Goal: Navigation & Orientation: Understand site structure

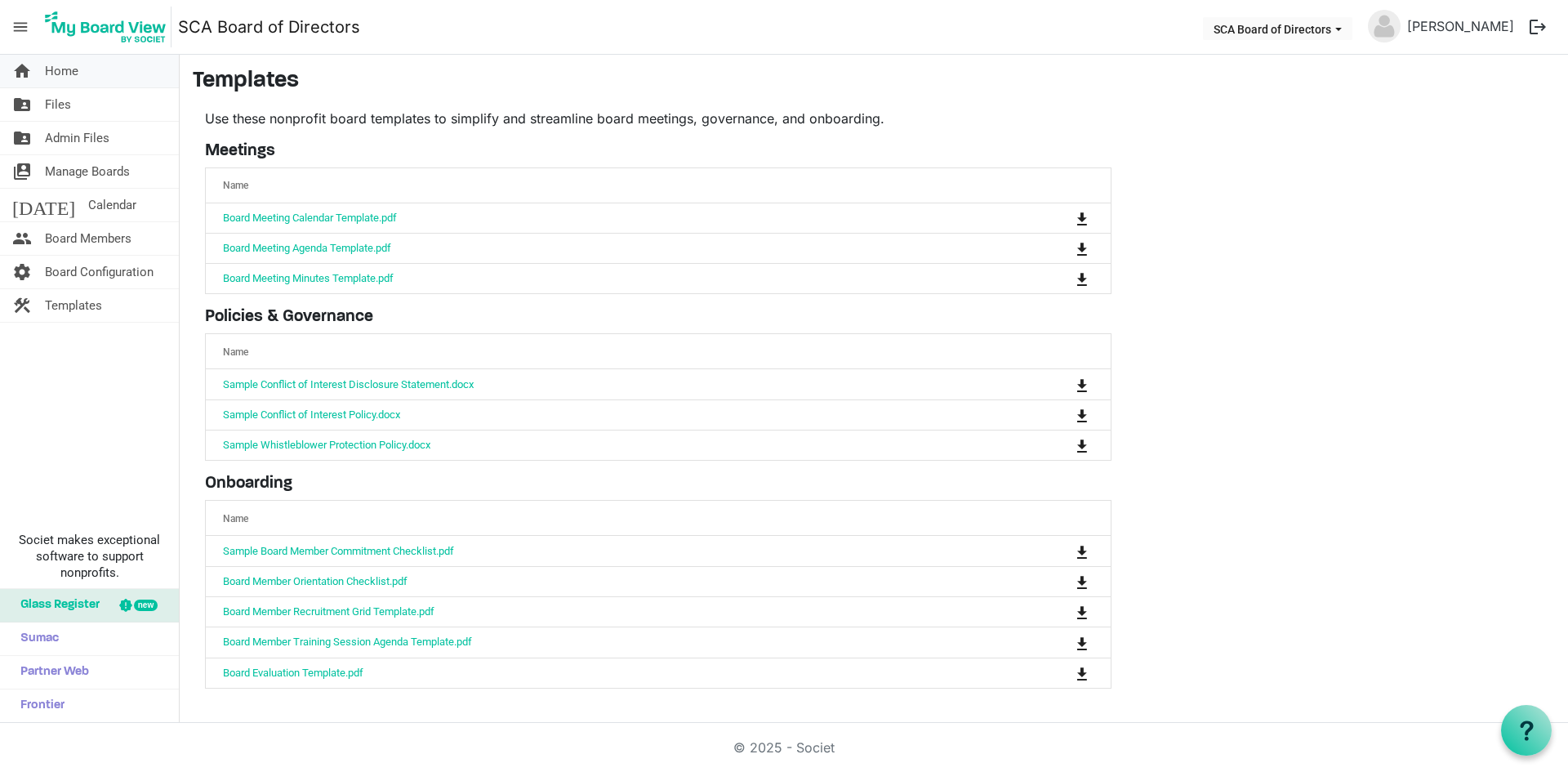
click at [102, 68] on link "home Home" at bounding box center [89, 71] width 179 height 32
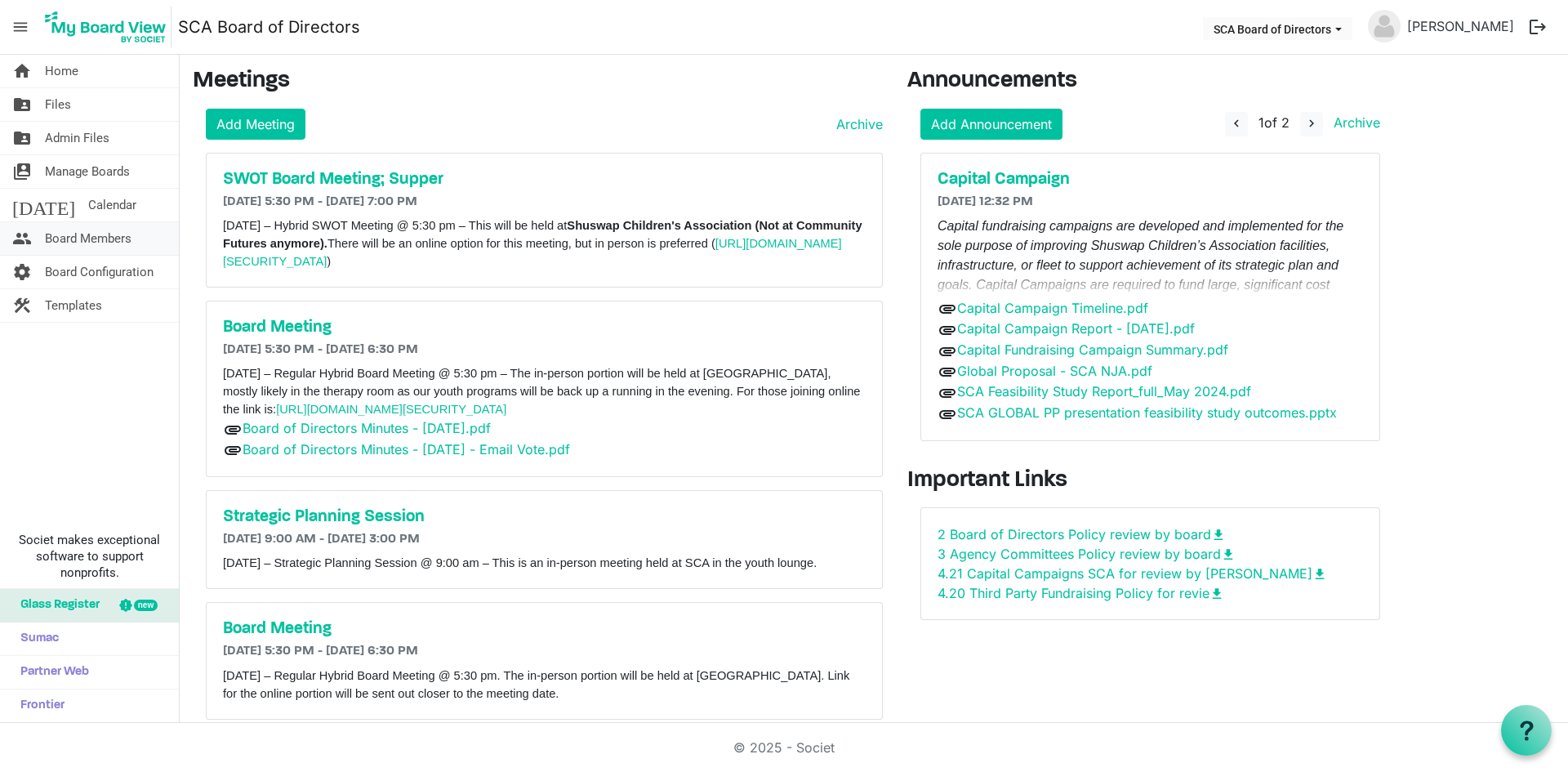
click at [84, 236] on span "Board Members" at bounding box center [87, 238] width 87 height 32
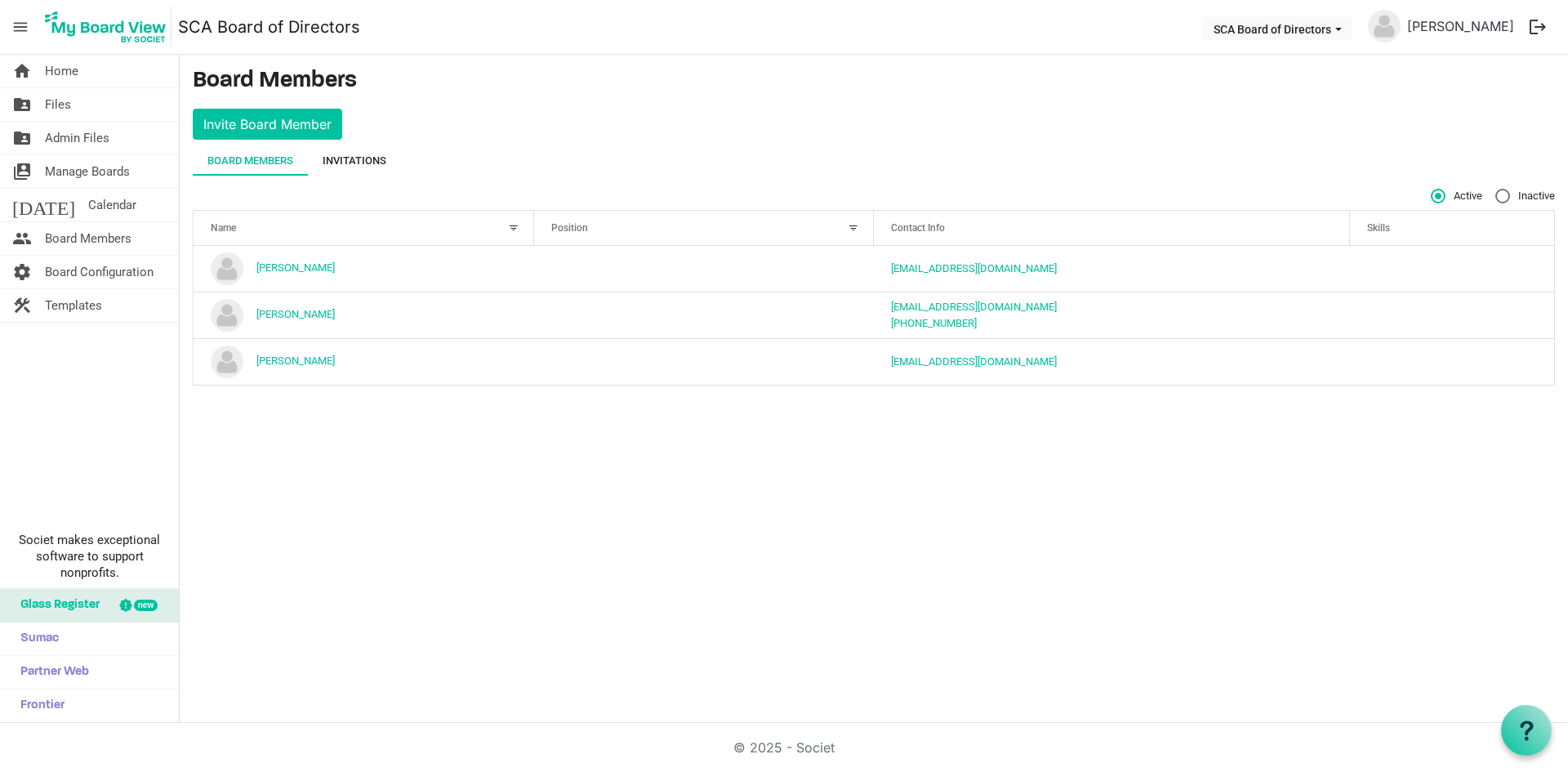
click at [343, 170] on div "Invitations" at bounding box center [354, 161] width 64 height 30
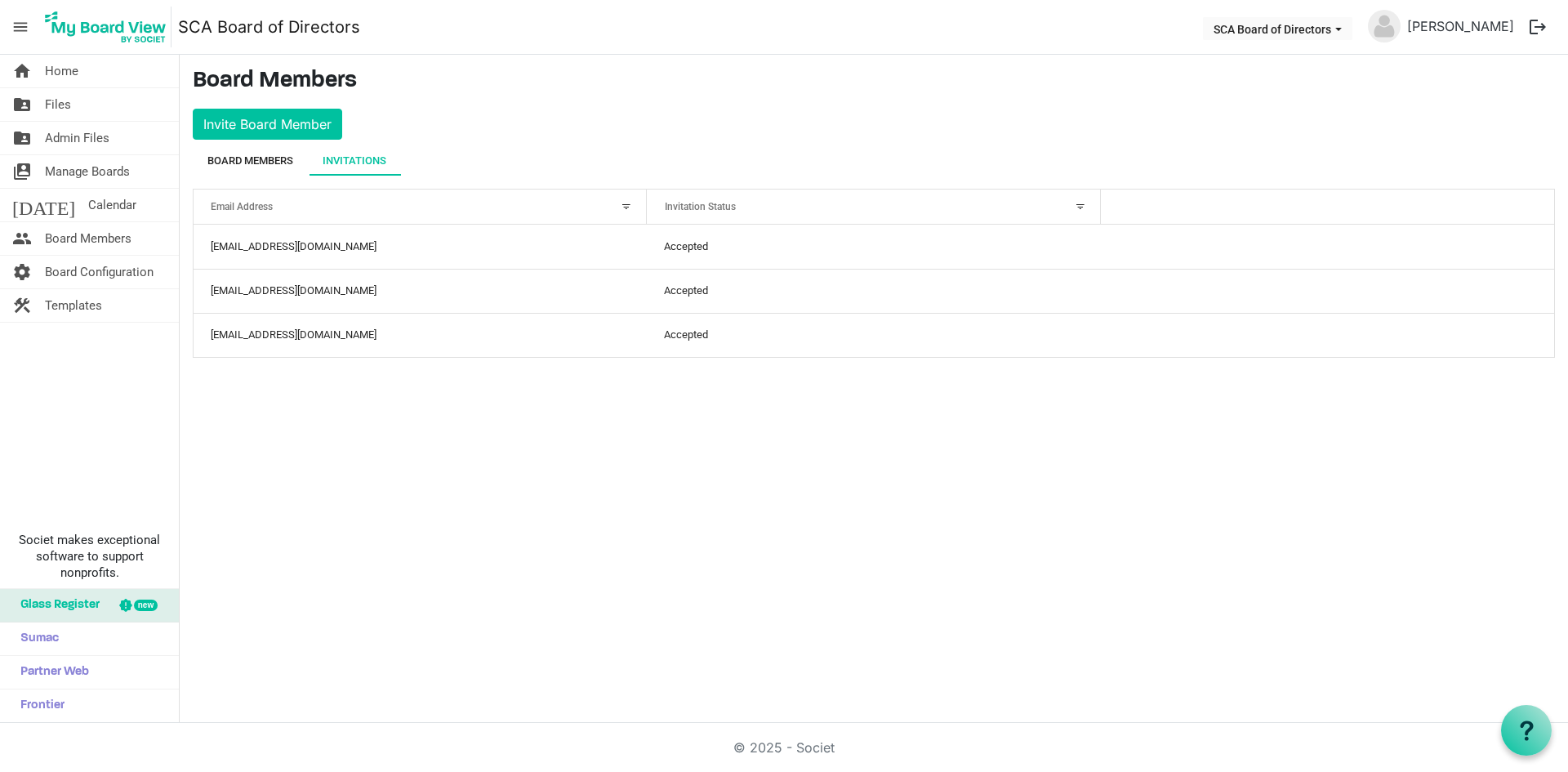
click at [285, 166] on div "Board Members" at bounding box center [250, 161] width 86 height 17
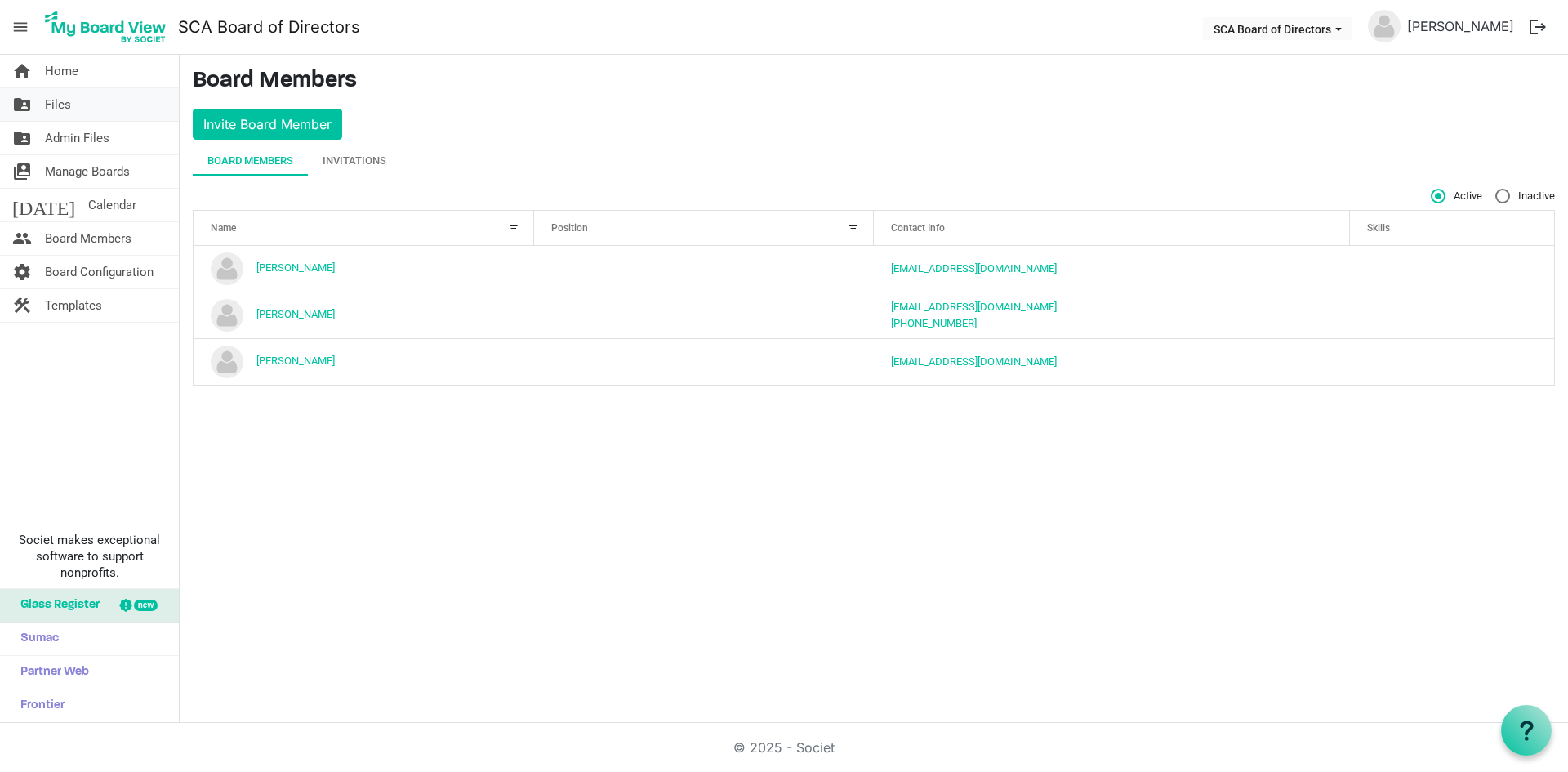
click at [108, 108] on link "folder_shared Files" at bounding box center [89, 104] width 179 height 32
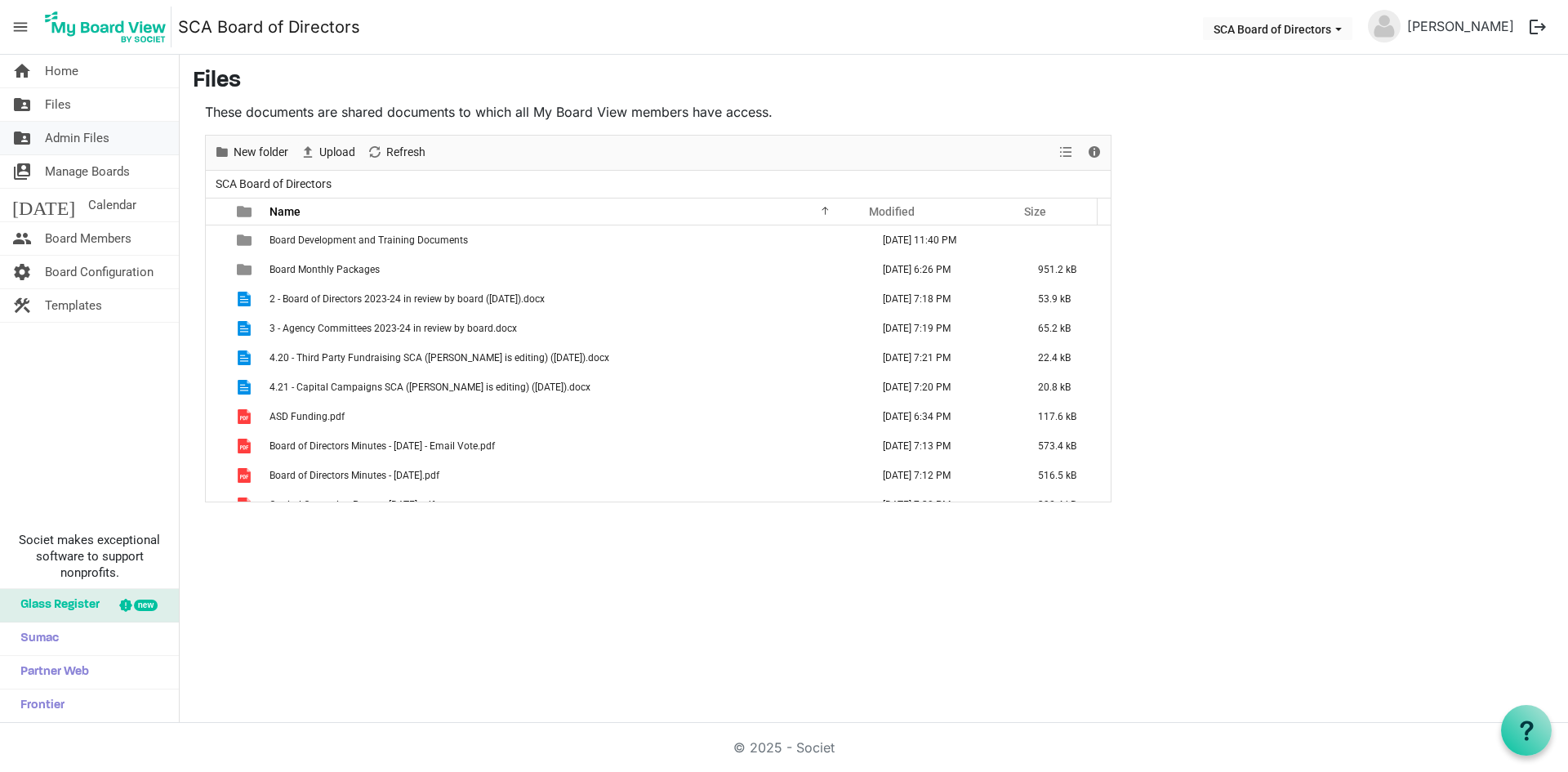
click at [87, 136] on span "Admin Files" at bounding box center [77, 137] width 65 height 32
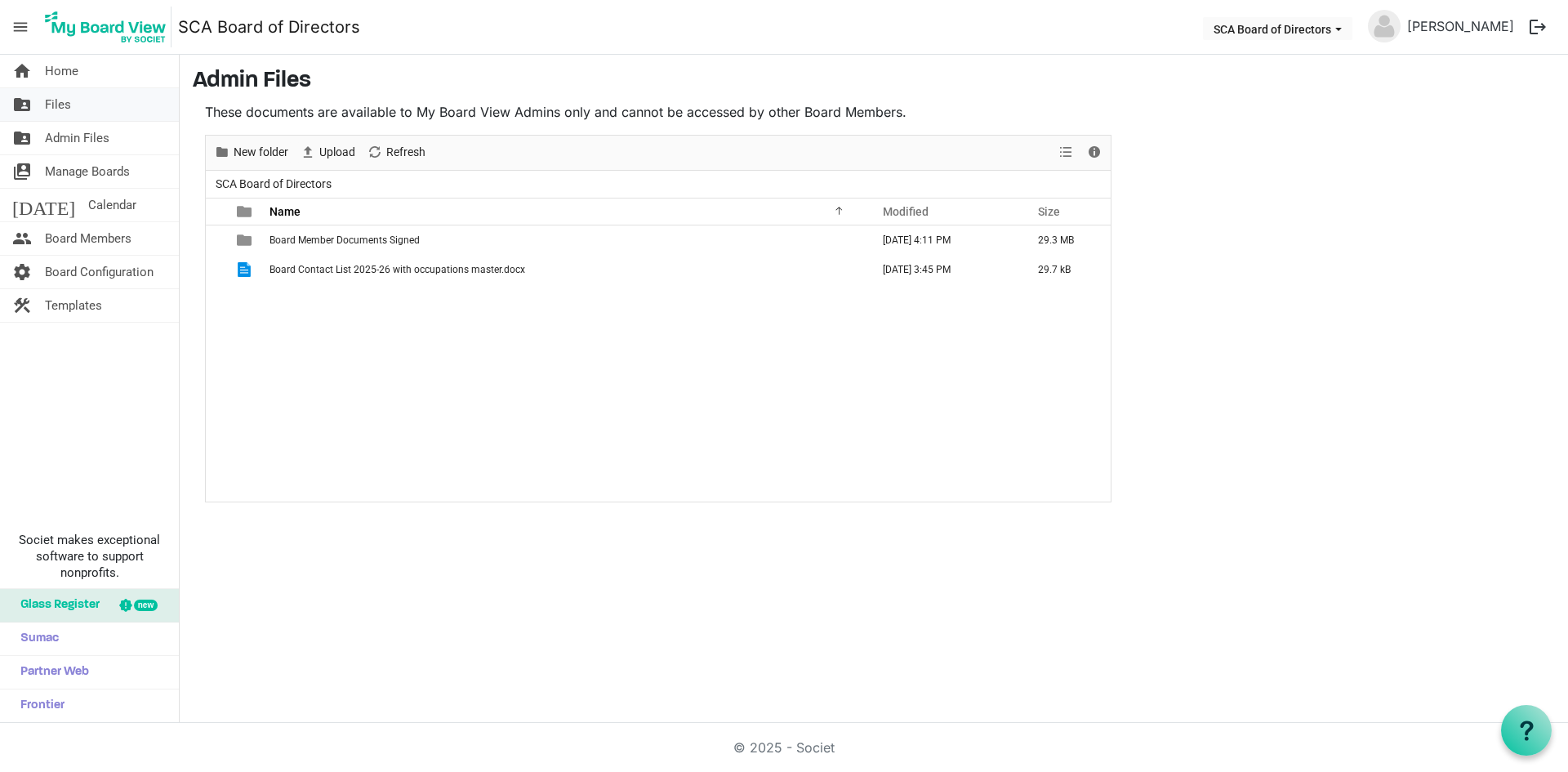
click at [81, 115] on link "folder_shared Files" at bounding box center [89, 104] width 179 height 32
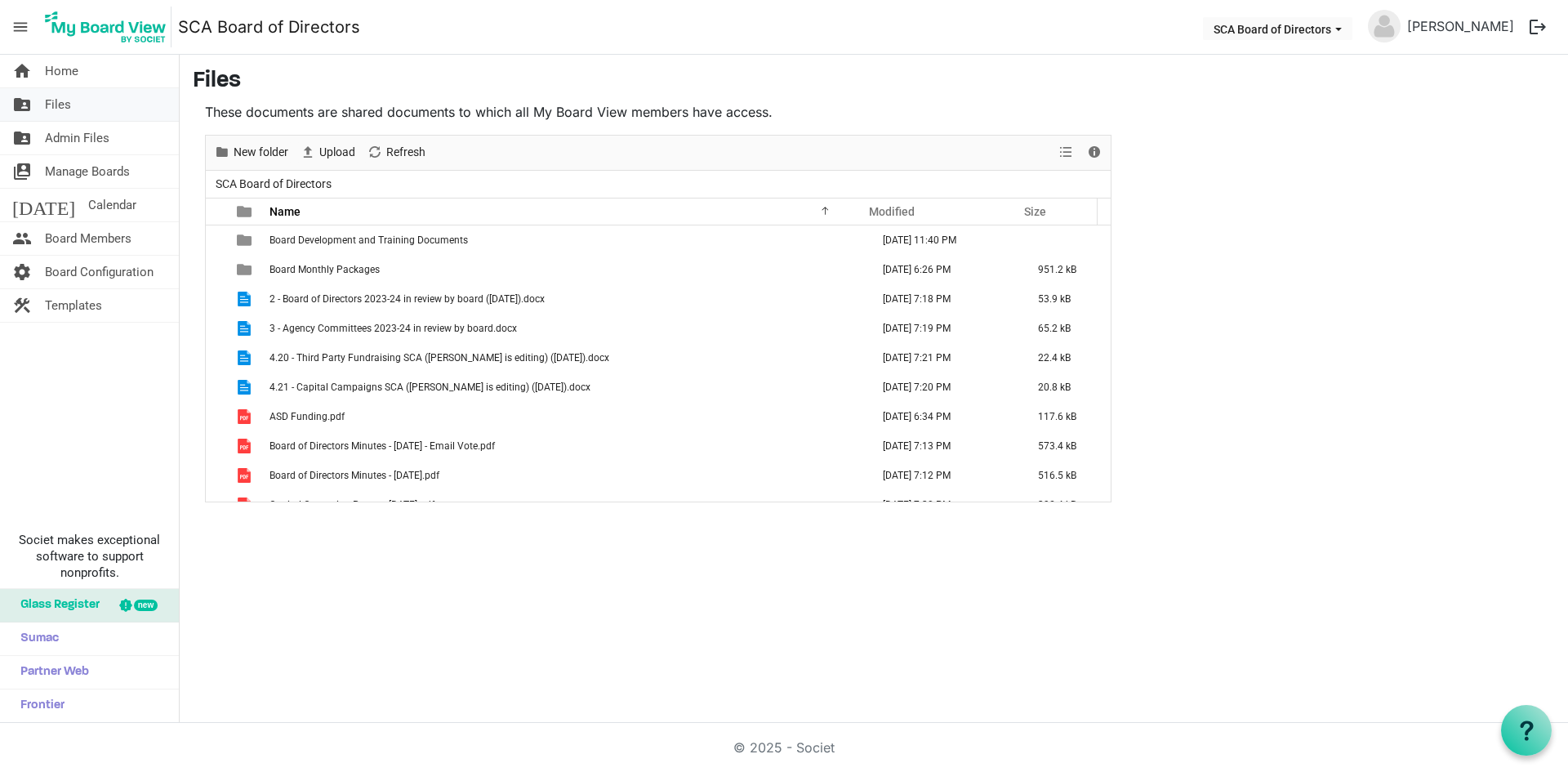
click at [84, 91] on link "folder_shared Files" at bounding box center [89, 104] width 179 height 32
click at [85, 75] on link "home Home" at bounding box center [89, 71] width 179 height 32
